Goal: Information Seeking & Learning: Learn about a topic

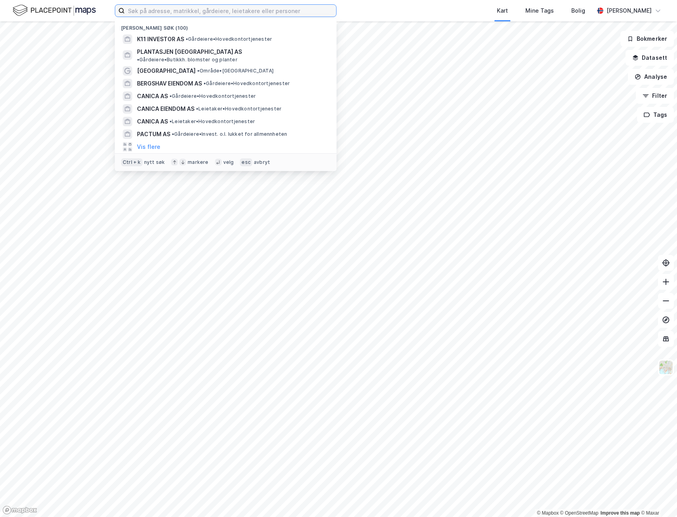
click at [178, 9] on input at bounding box center [230, 11] width 211 height 12
paste input "Uthalden AS"
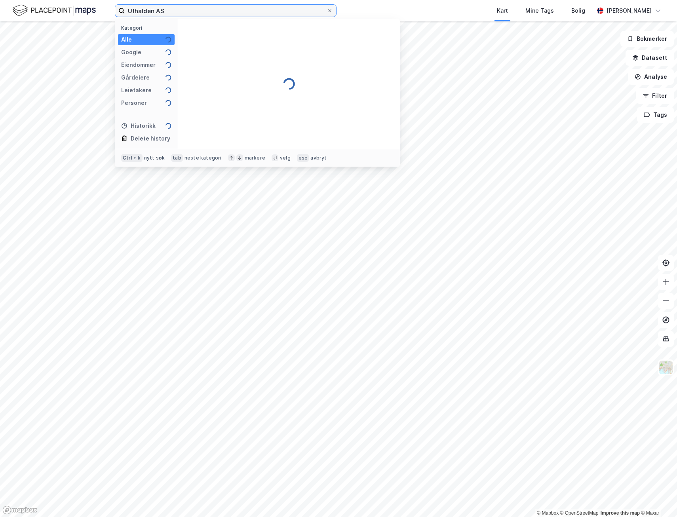
type input "Uthalden AS"
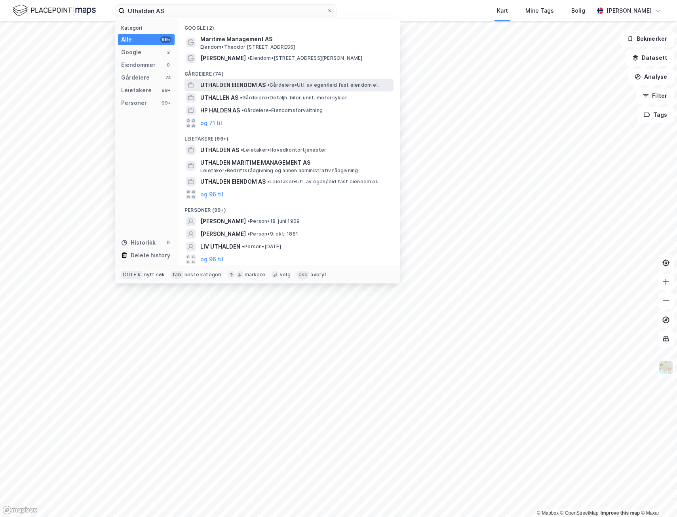
click at [269, 86] on span "•" at bounding box center [268, 85] width 2 height 6
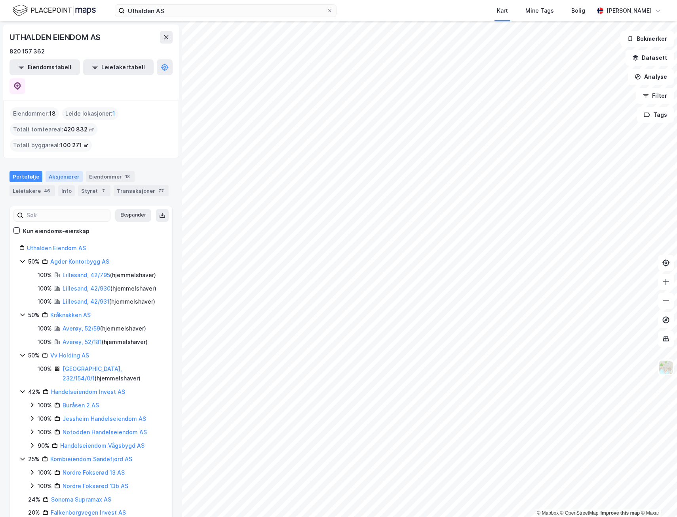
click at [57, 171] on div "Aksjonærer" at bounding box center [64, 176] width 37 height 11
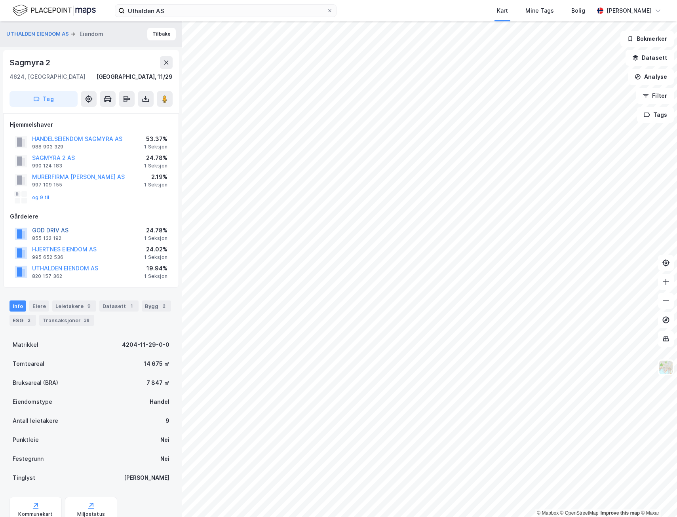
click at [0, 0] on button "GOD DRIV AS" at bounding box center [0, 0] width 0 height 0
click at [46, 34] on button "UTHALDEN EIENDOM AS" at bounding box center [38, 34] width 64 height 8
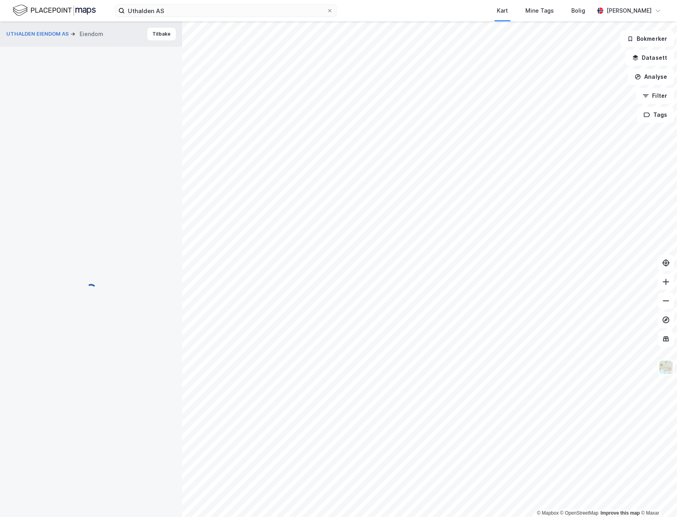
scroll to position [0, 0]
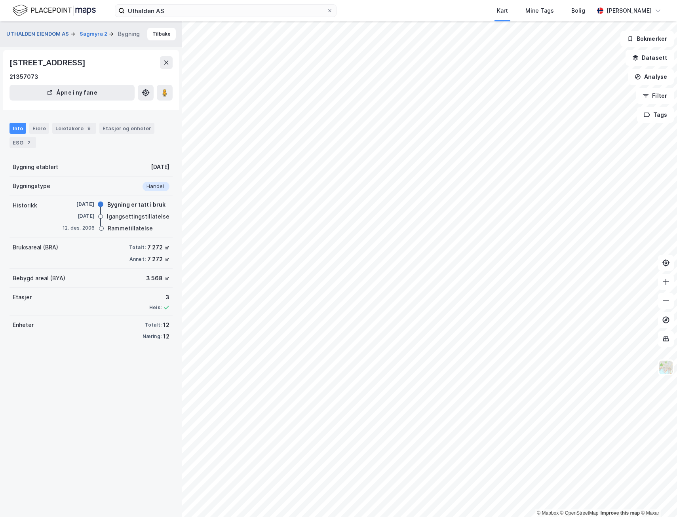
click at [36, 30] on button "UTHALDEN EIENDOM AS" at bounding box center [38, 34] width 64 height 8
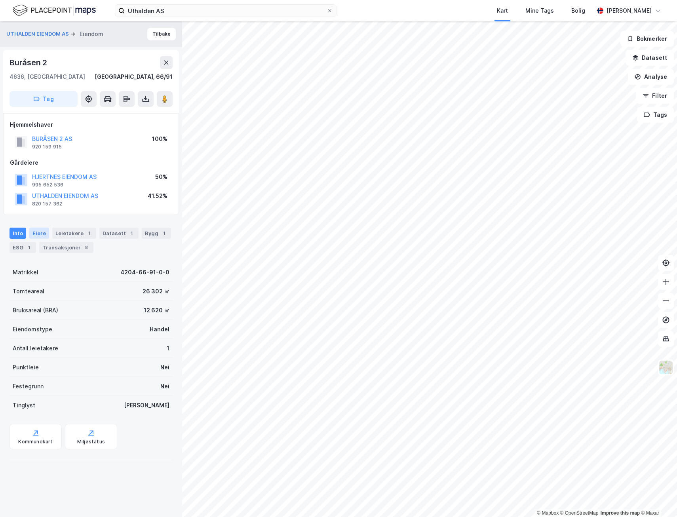
click at [36, 235] on div "Eiere" at bounding box center [39, 233] width 20 height 11
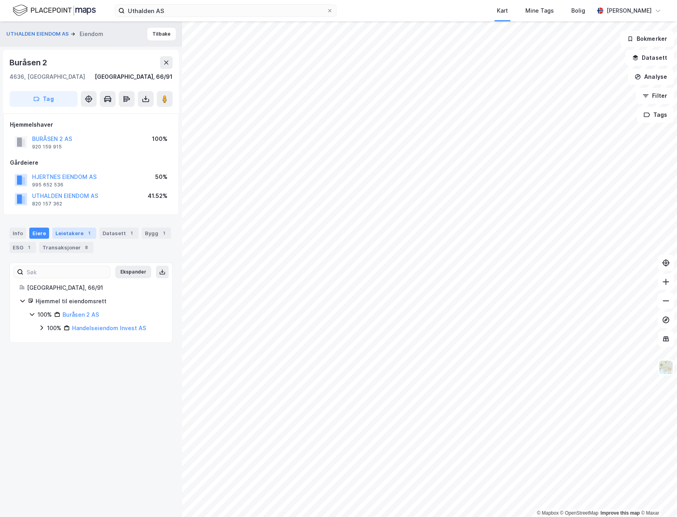
click at [68, 231] on div "Leietakere 1" at bounding box center [74, 233] width 44 height 11
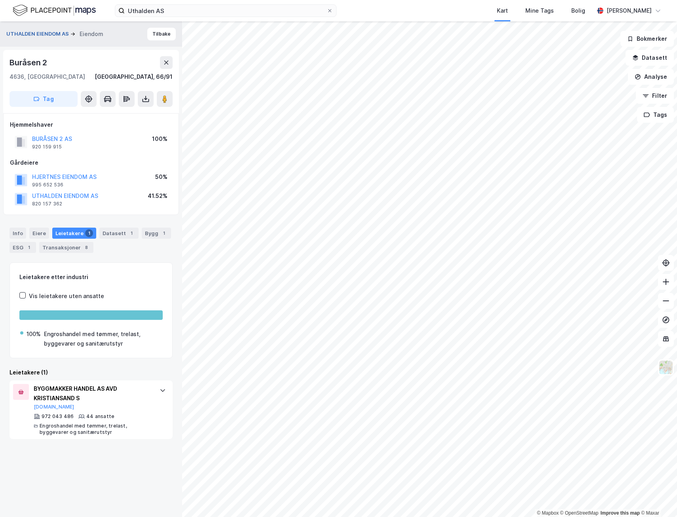
click at [46, 34] on button "UTHALDEN EIENDOM AS" at bounding box center [38, 34] width 64 height 8
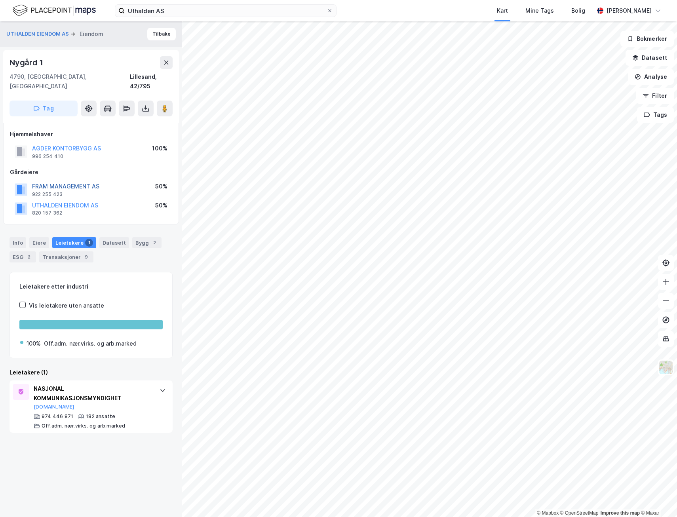
click at [0, 0] on button "FRAM MANAGEMENT AS" at bounding box center [0, 0] width 0 height 0
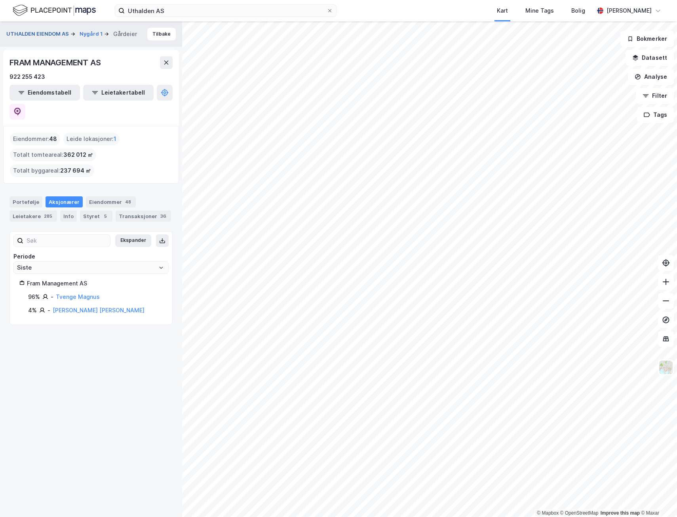
click at [39, 32] on button "UTHALDEN EIENDOM AS" at bounding box center [38, 34] width 64 height 8
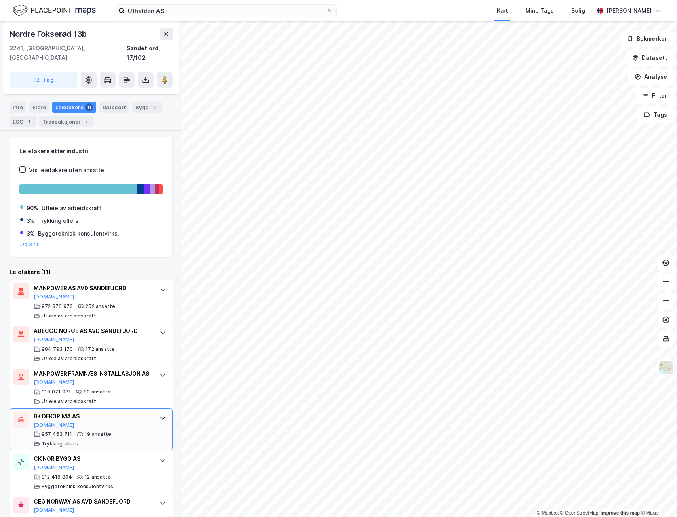
scroll to position [158, 0]
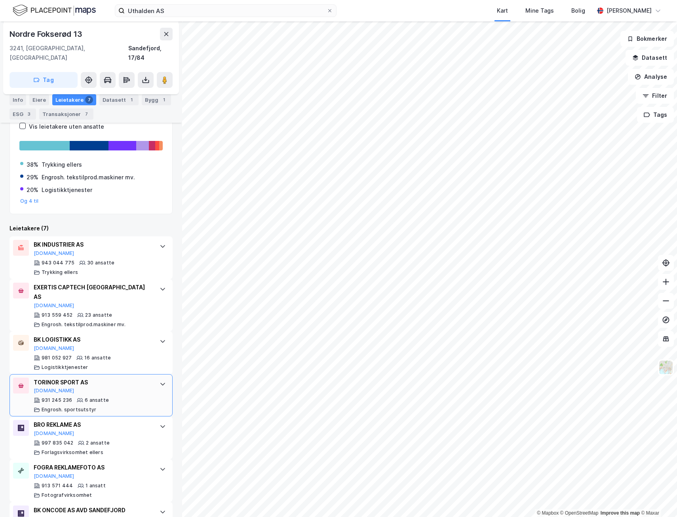
scroll to position [217, 0]
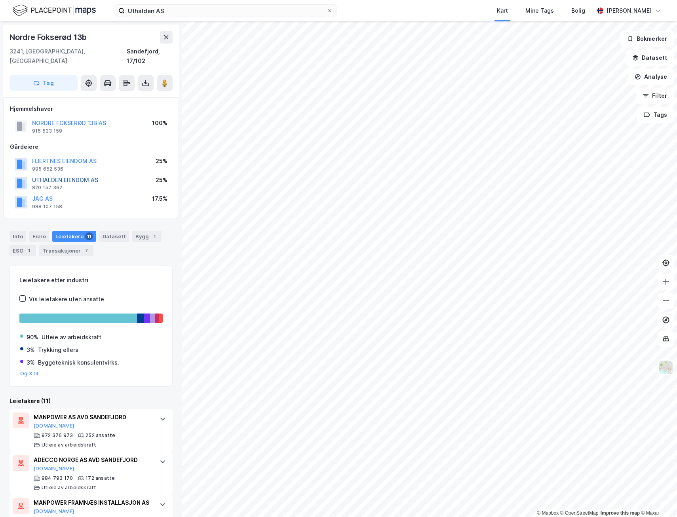
click at [74, 175] on div "UTHALDEN EIENDOM AS" at bounding box center [65, 180] width 66 height 10
click at [0, 0] on button "UTHALDEN EIENDOM AS" at bounding box center [0, 0] width 0 height 0
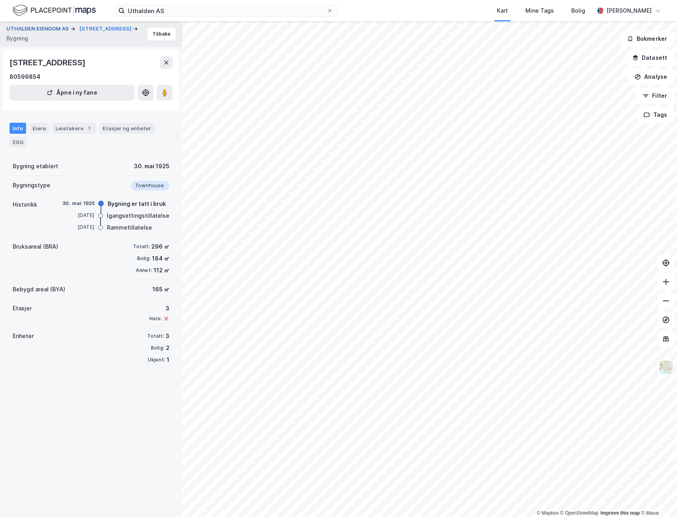
click at [35, 29] on button "UTHALDEN EIENDOM AS" at bounding box center [38, 29] width 64 height 8
